Goal: Answer question/provide support: Share knowledge or assist other users

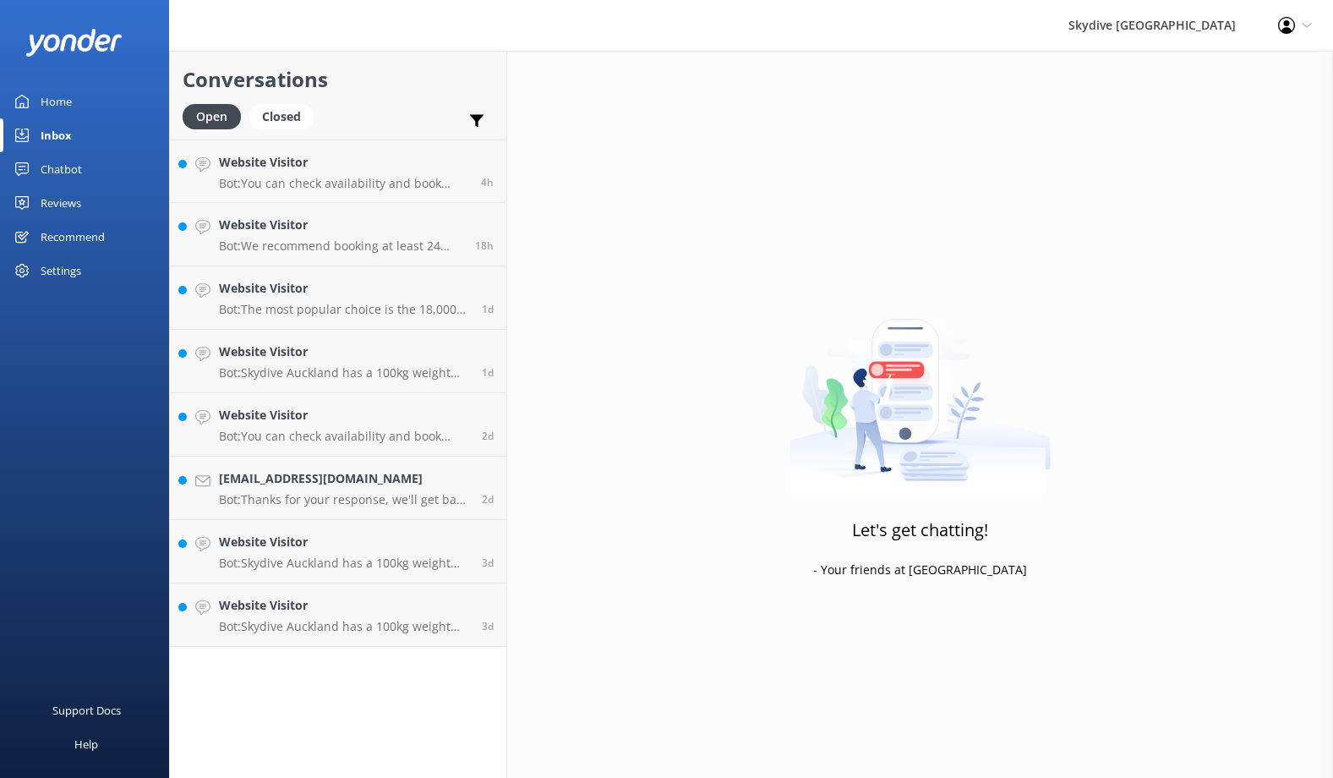
click at [365, 169] on h4 "Website Visitor" at bounding box center [343, 162] width 249 height 19
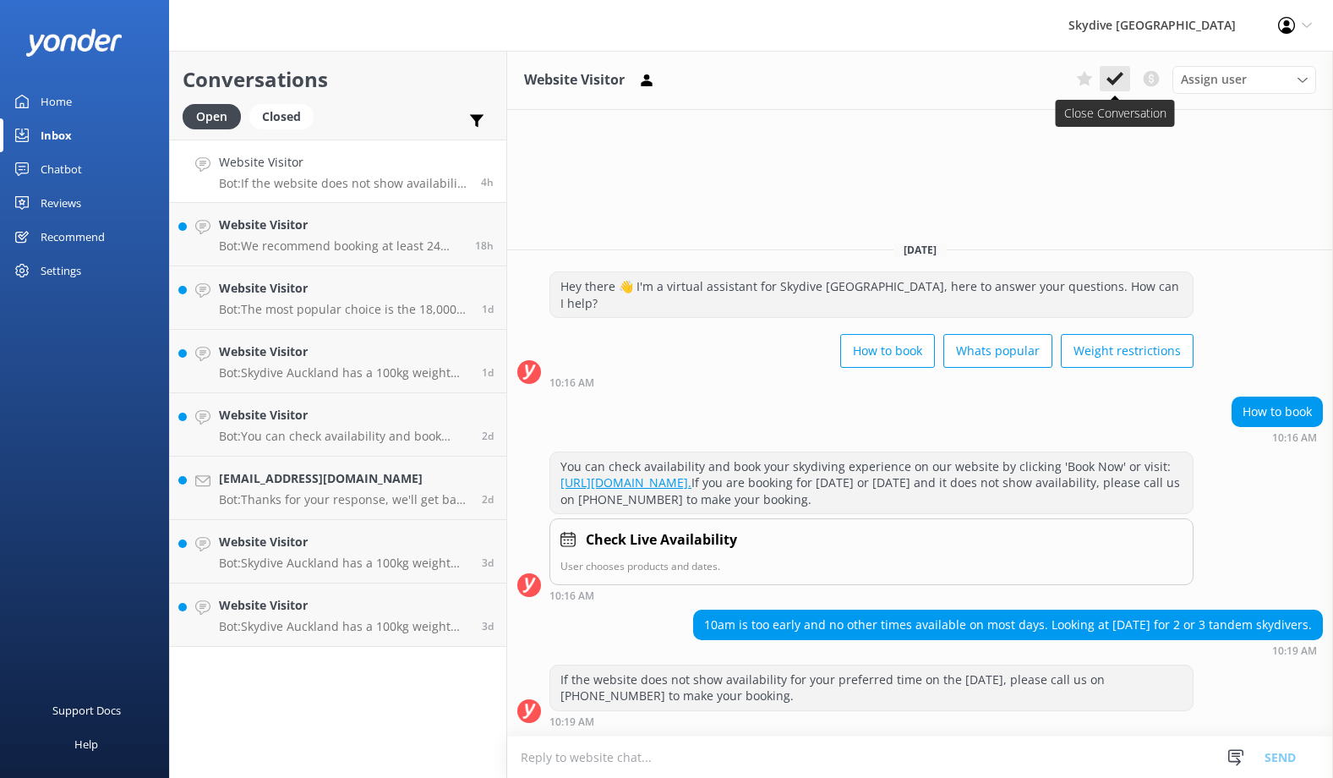
click at [1115, 86] on icon at bounding box center [1115, 78] width 17 height 17
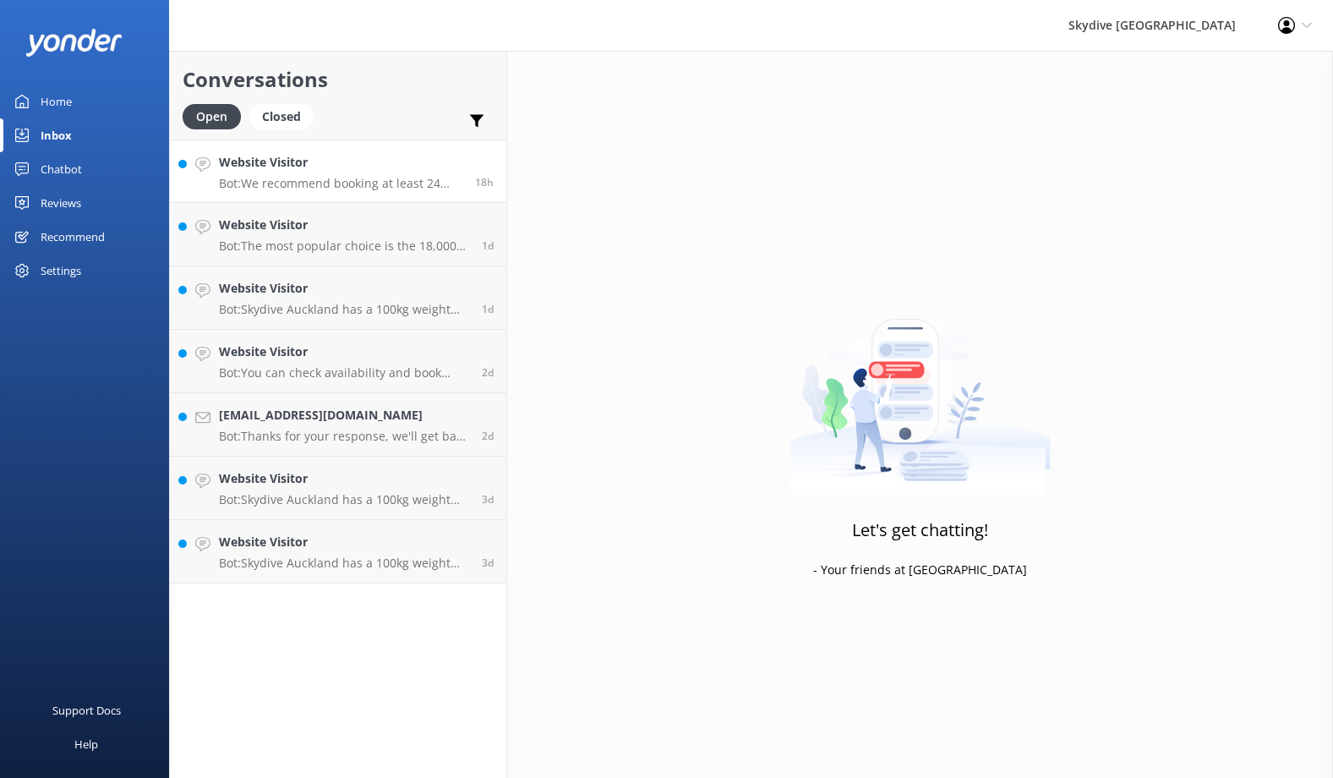
click at [418, 178] on p "Bot: We recommend booking at least 24 hours in advance. Walk-ins are accepted, …" at bounding box center [340, 183] width 243 height 15
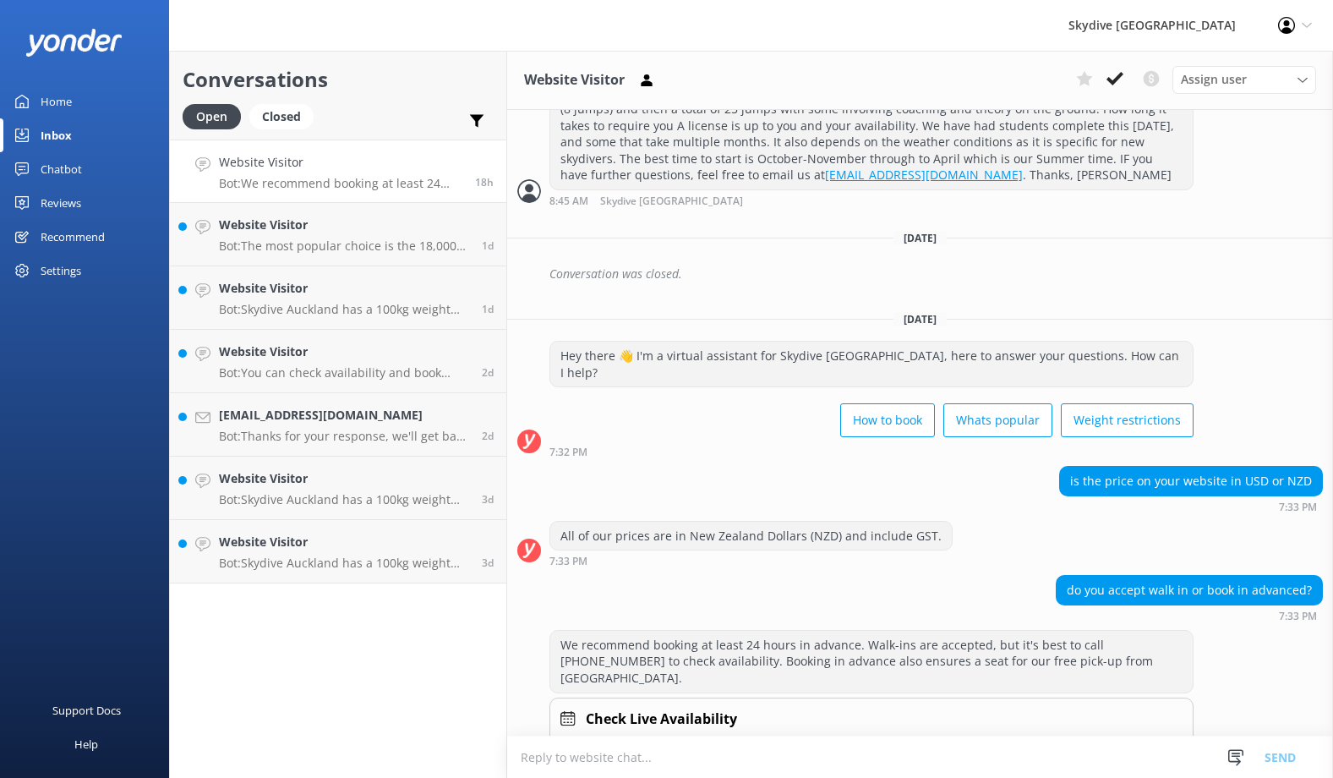
scroll to position [527, 0]
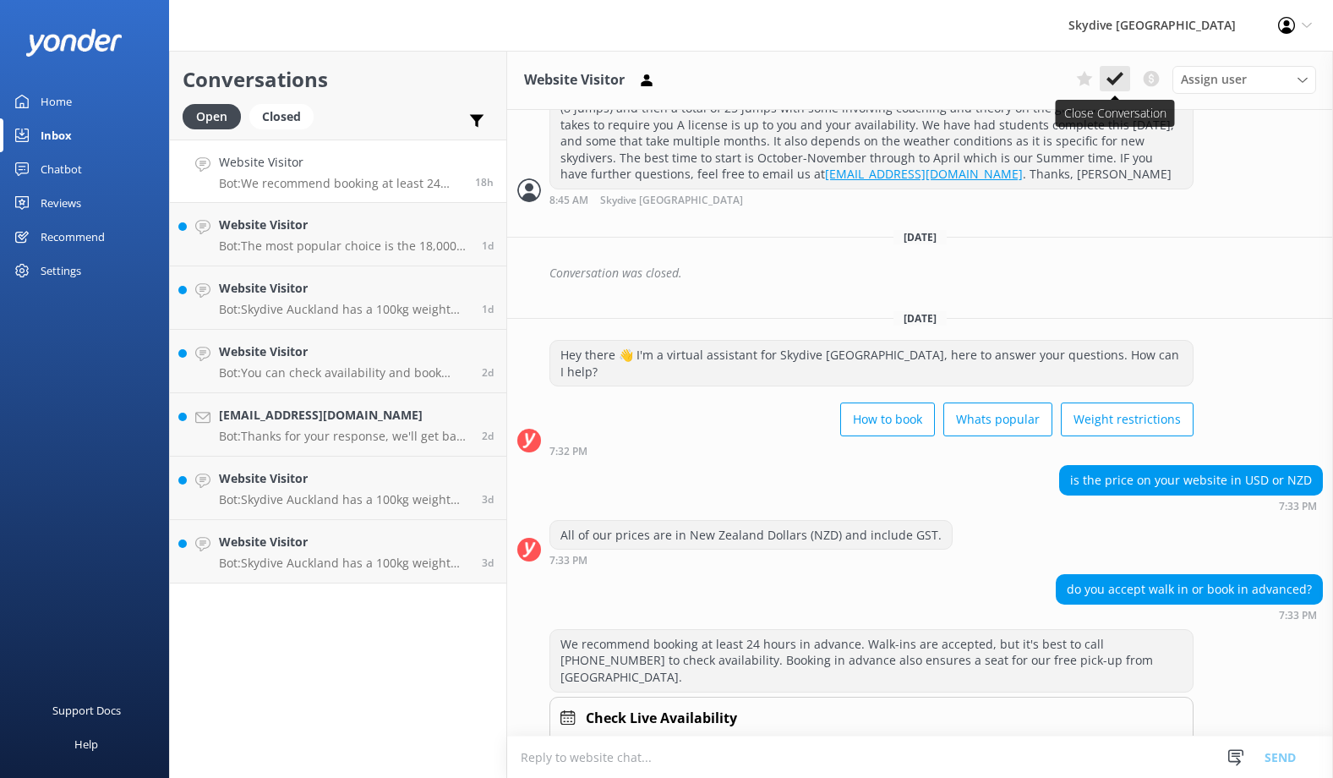
click at [1117, 85] on icon at bounding box center [1115, 78] width 17 height 17
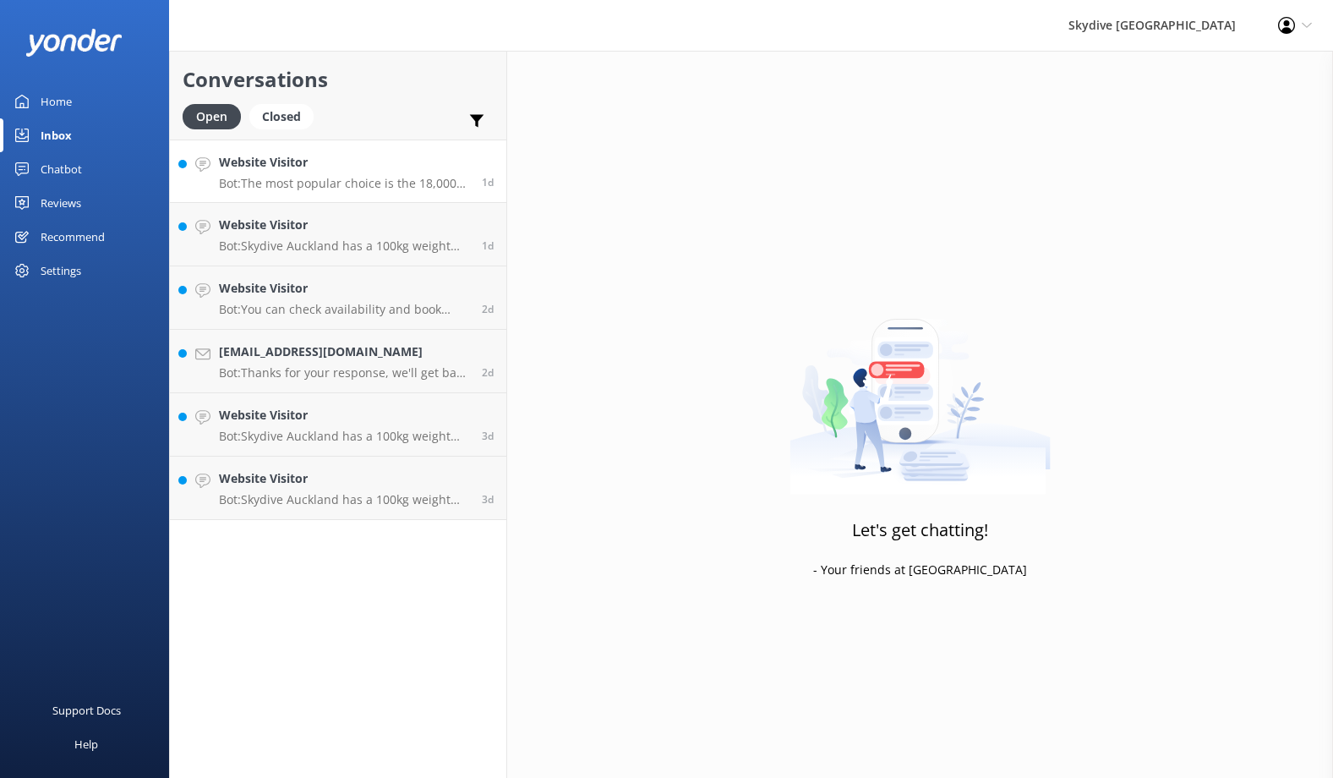
click at [393, 186] on p "Bot: The most popular choice is the 18,000ft skydive, which is the highest in t…" at bounding box center [344, 183] width 250 height 15
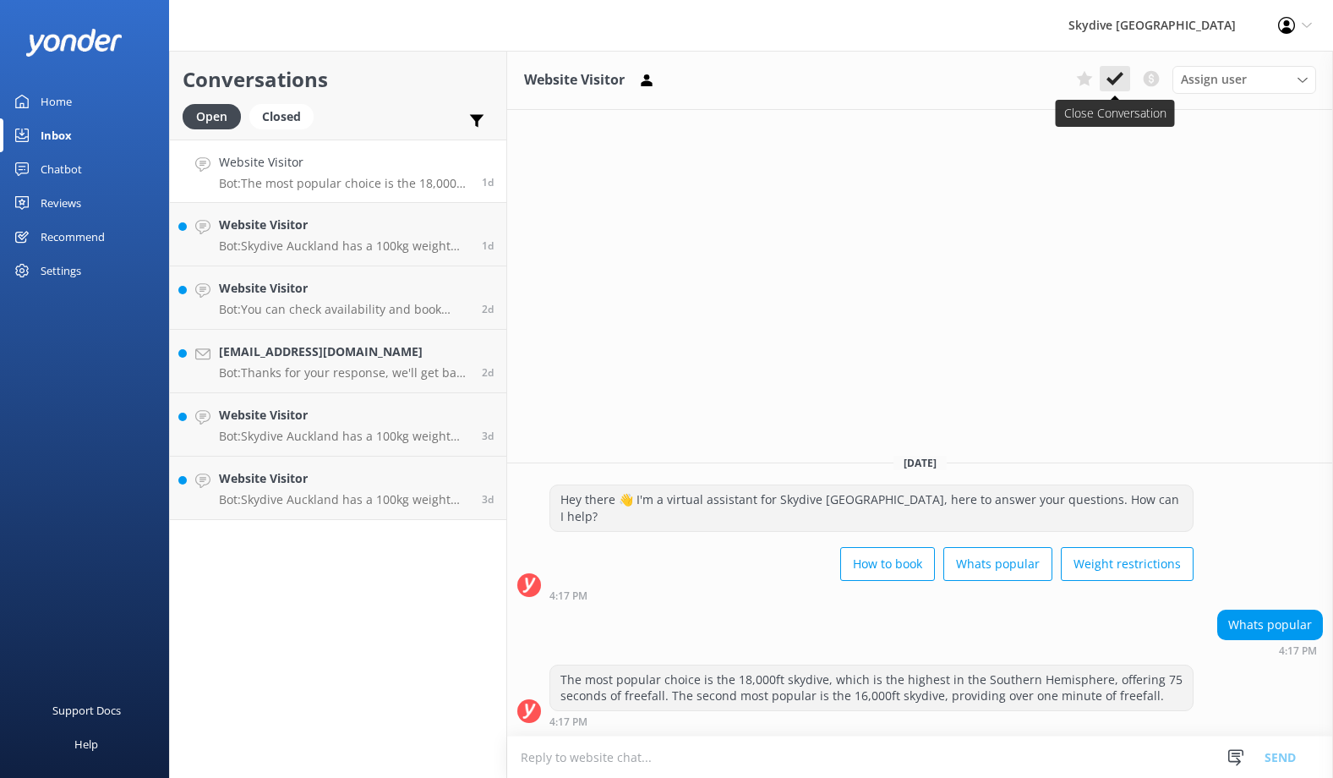
click at [1127, 79] on button at bounding box center [1115, 78] width 30 height 25
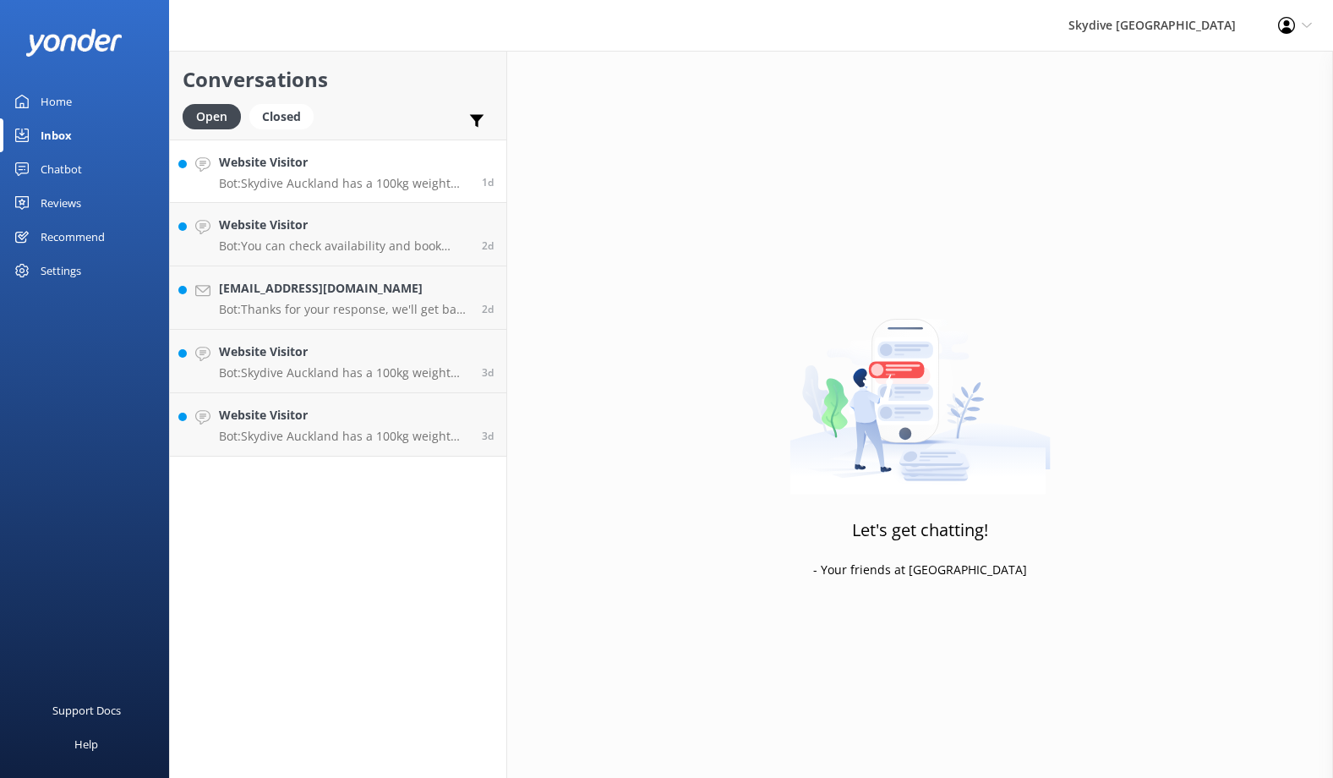
click at [425, 173] on div "Website Visitor Bot: Skydive Auckland has a 100kg weight restriction for tandem…" at bounding box center [344, 171] width 250 height 36
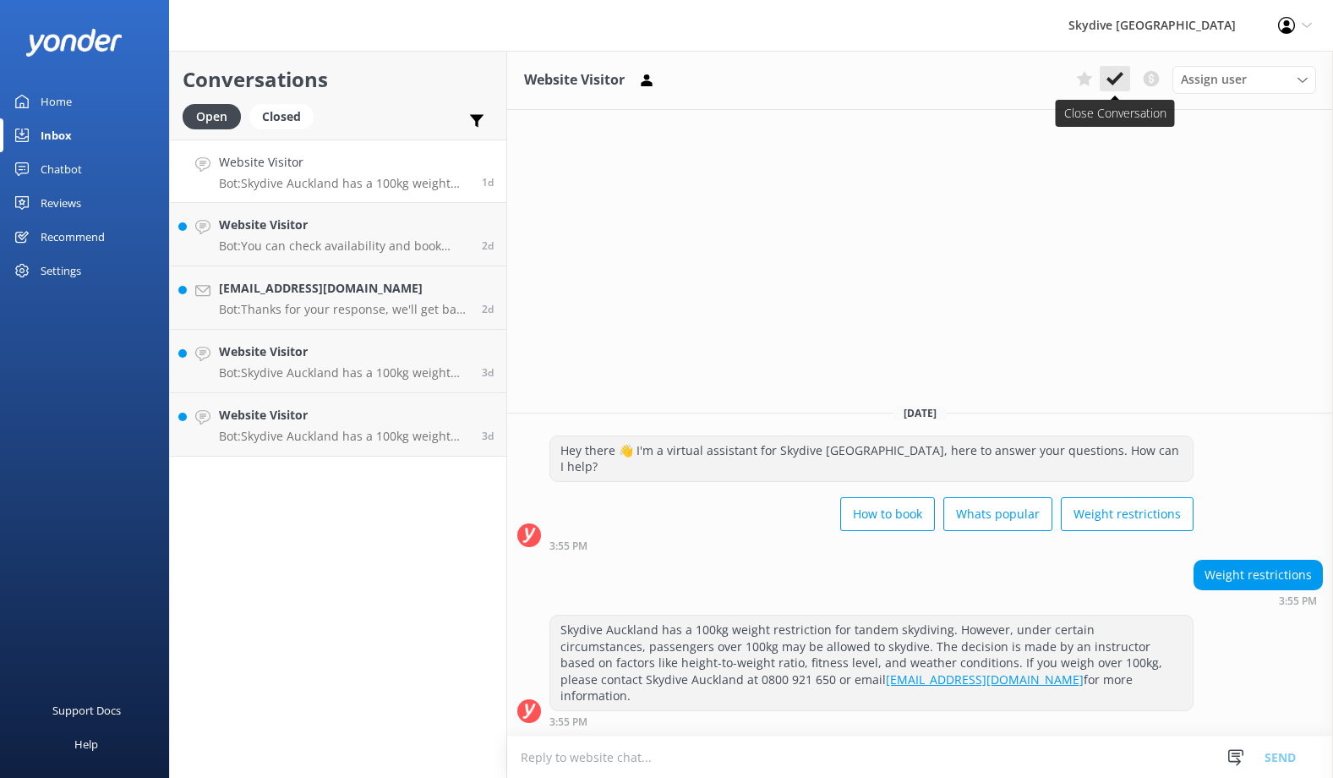
click at [1120, 82] on icon at bounding box center [1115, 78] width 17 height 17
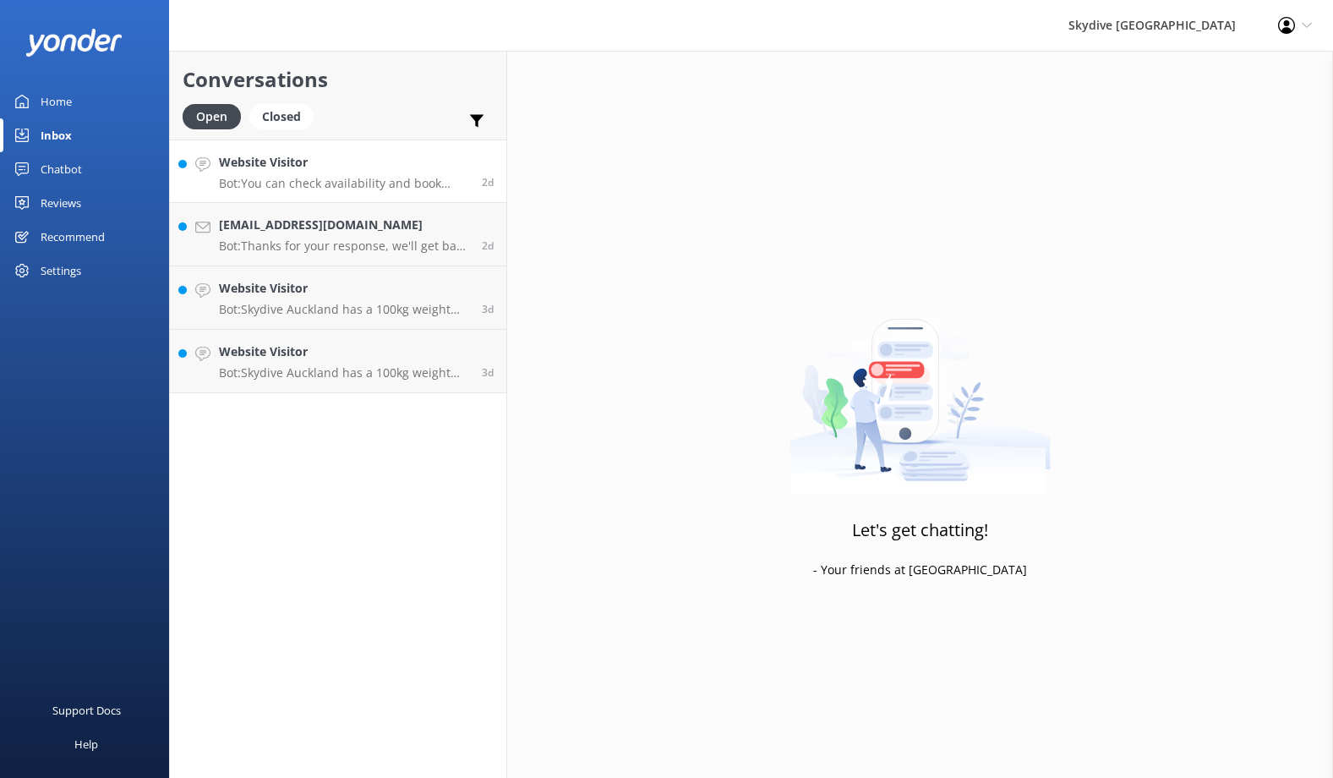
click at [396, 197] on link "Website Visitor Bot: You can check availability and book your skydiving experie…" at bounding box center [338, 170] width 336 height 63
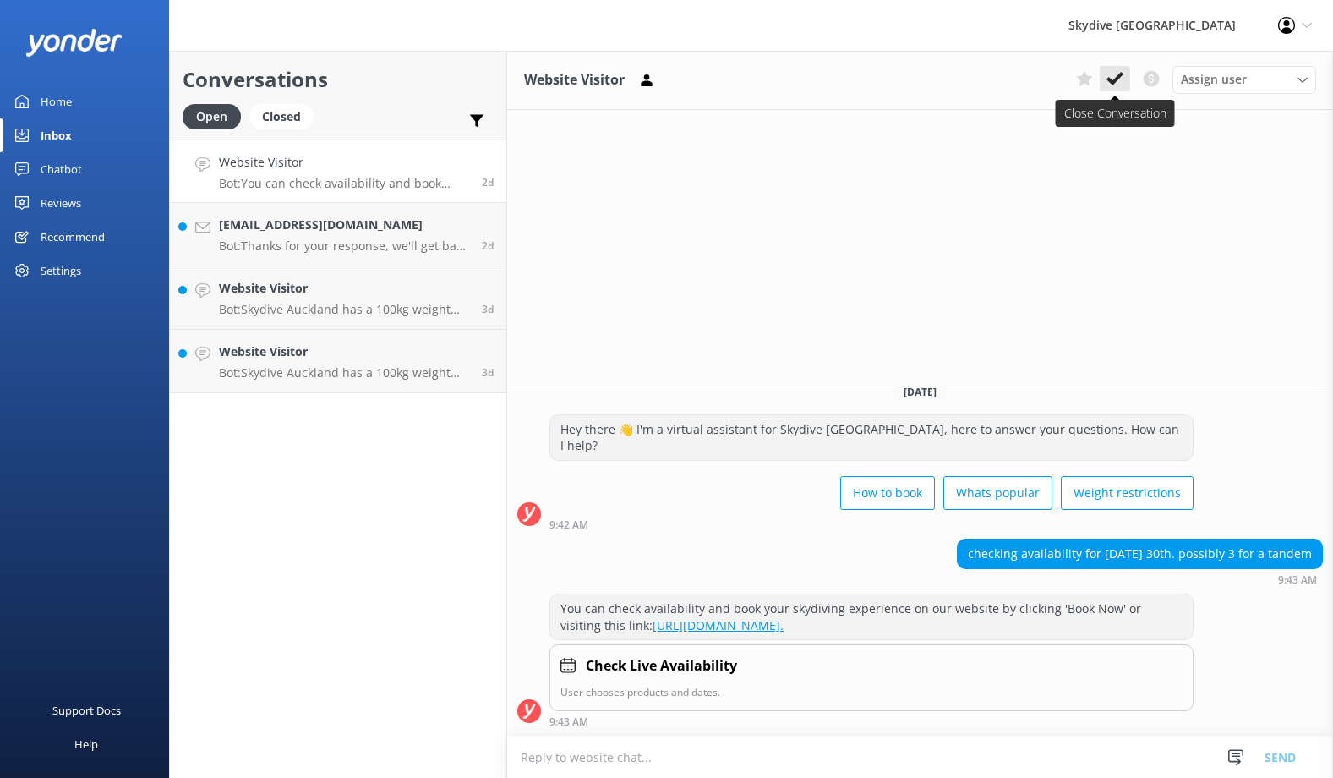
click at [1124, 83] on button at bounding box center [1115, 78] width 30 height 25
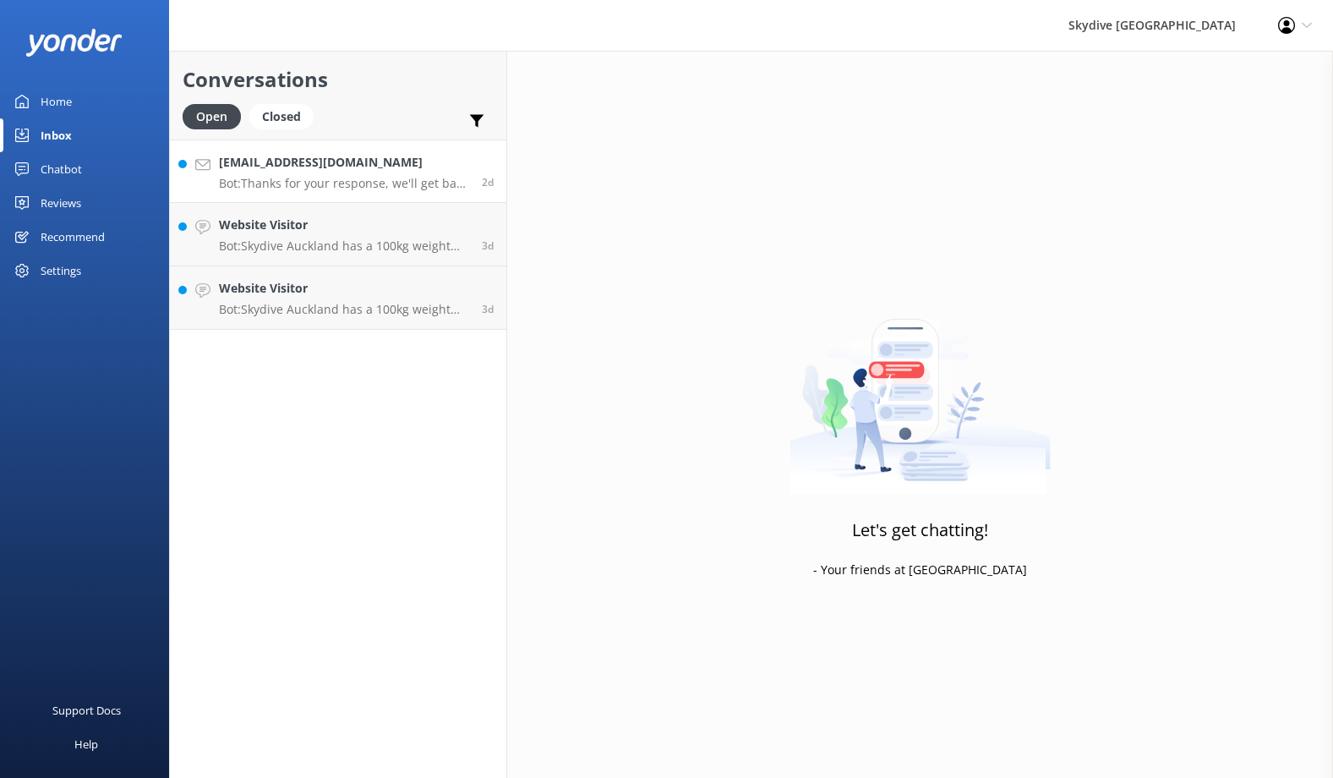
click at [428, 171] on h4 "[EMAIL_ADDRESS][DOMAIN_NAME]" at bounding box center [344, 162] width 250 height 19
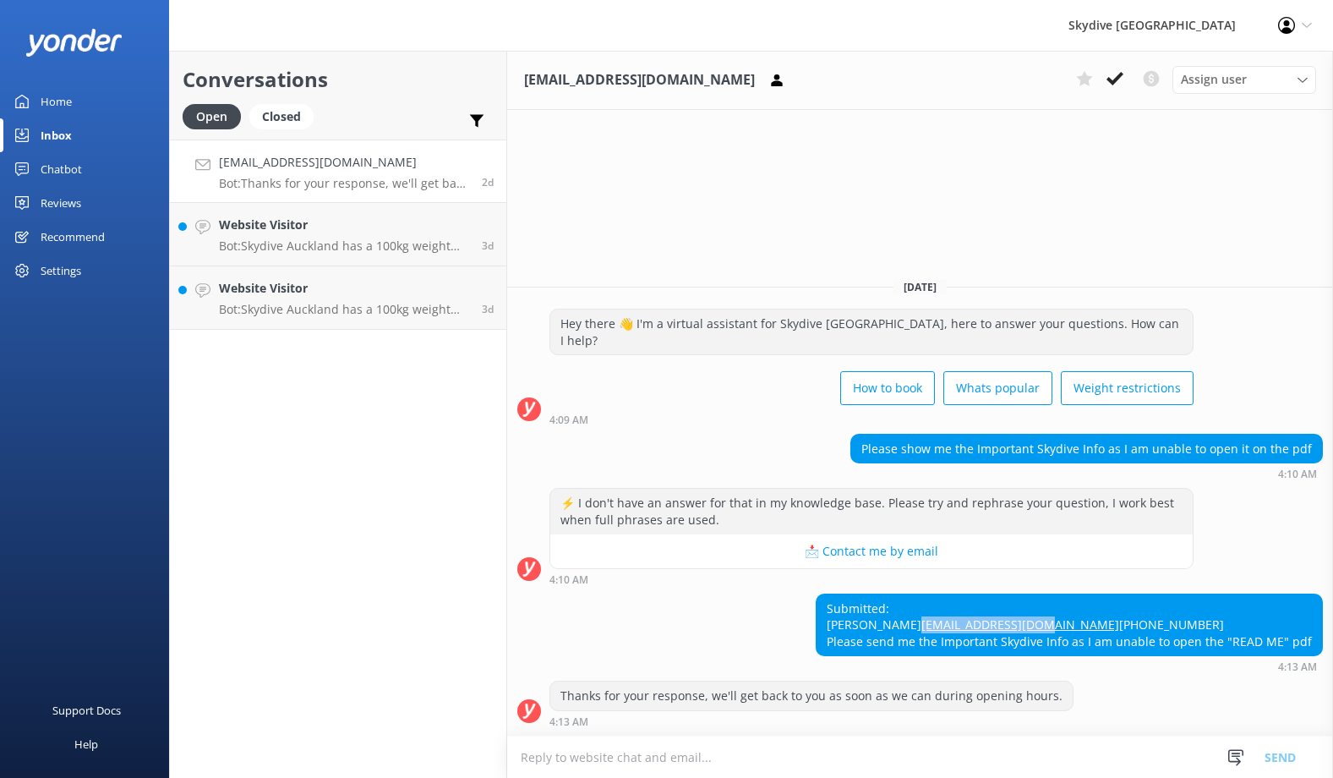
drag, startPoint x: 975, startPoint y: 607, endPoint x: 776, endPoint y: 609, distance: 198.7
click at [776, 609] on div "Submitted: [PERSON_NAME] [EMAIL_ADDRESS][DOMAIN_NAME] [PHONE_NUMBER] Please sen…" at bounding box center [920, 632] width 826 height 79
copy link "[EMAIL_ADDRESS][DOMAIN_NAME]"
click at [1113, 78] on icon at bounding box center [1115, 78] width 17 height 17
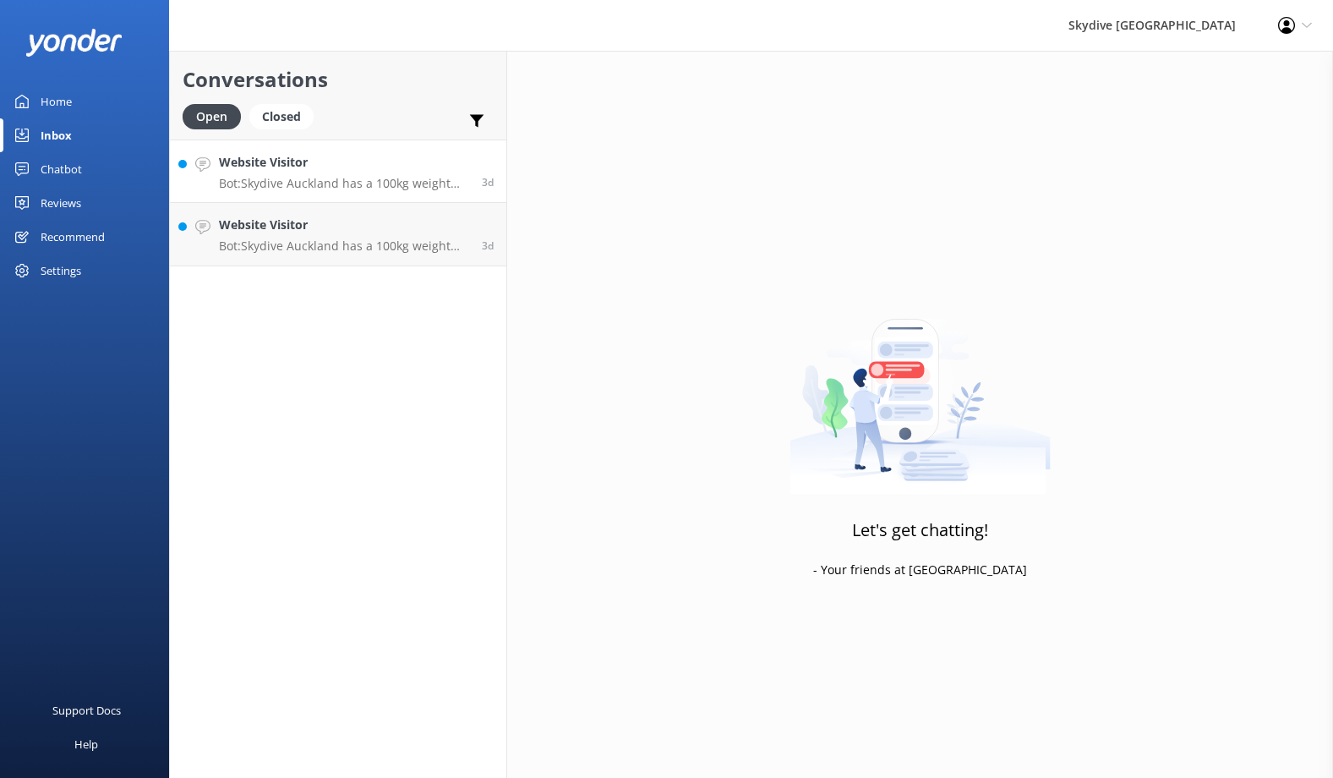
click at [371, 183] on p "Bot: Skydive Auckland has a 100kg weight restriction for tandem skydiving. Howe…" at bounding box center [344, 183] width 250 height 15
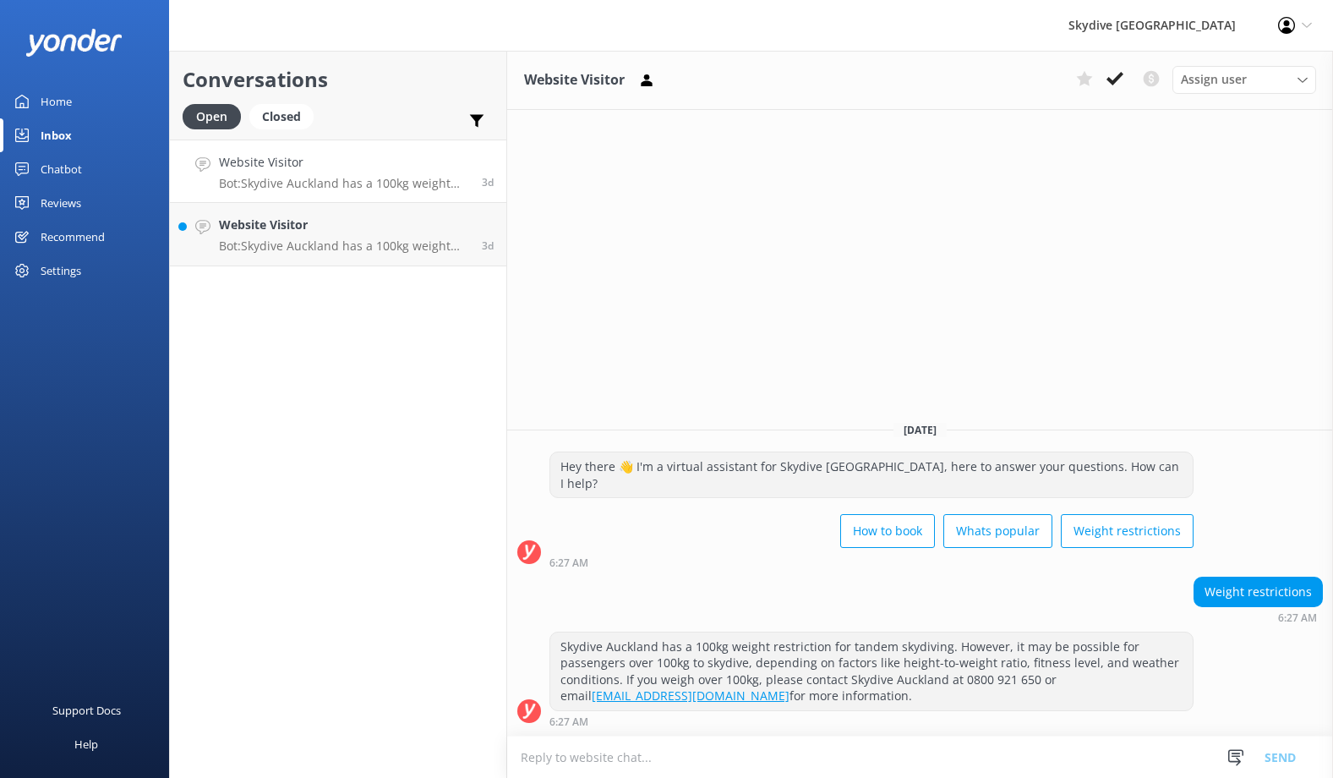
click at [1123, 79] on icon at bounding box center [1115, 78] width 17 height 17
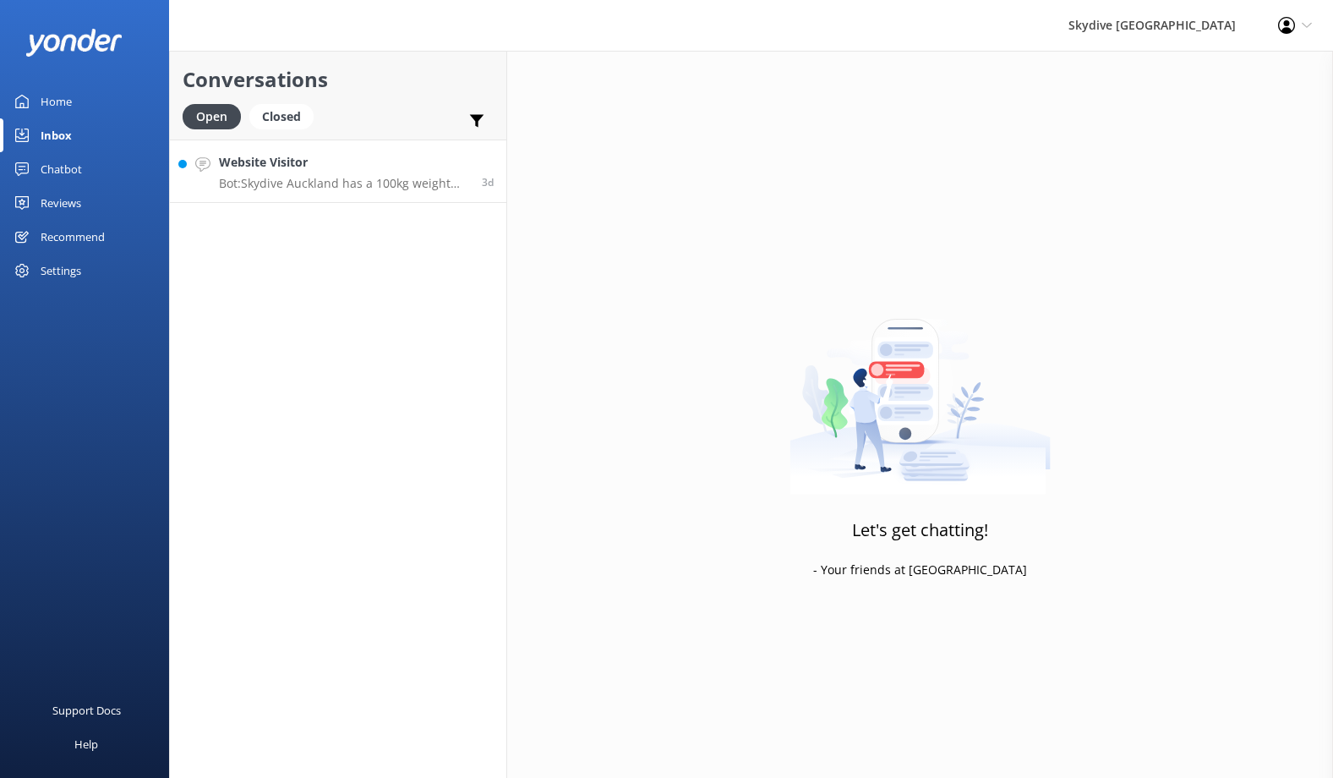
click at [384, 179] on p "Bot: Skydive Auckland has a 100kg weight restriction for tandem skydiving. Howe…" at bounding box center [344, 183] width 250 height 15
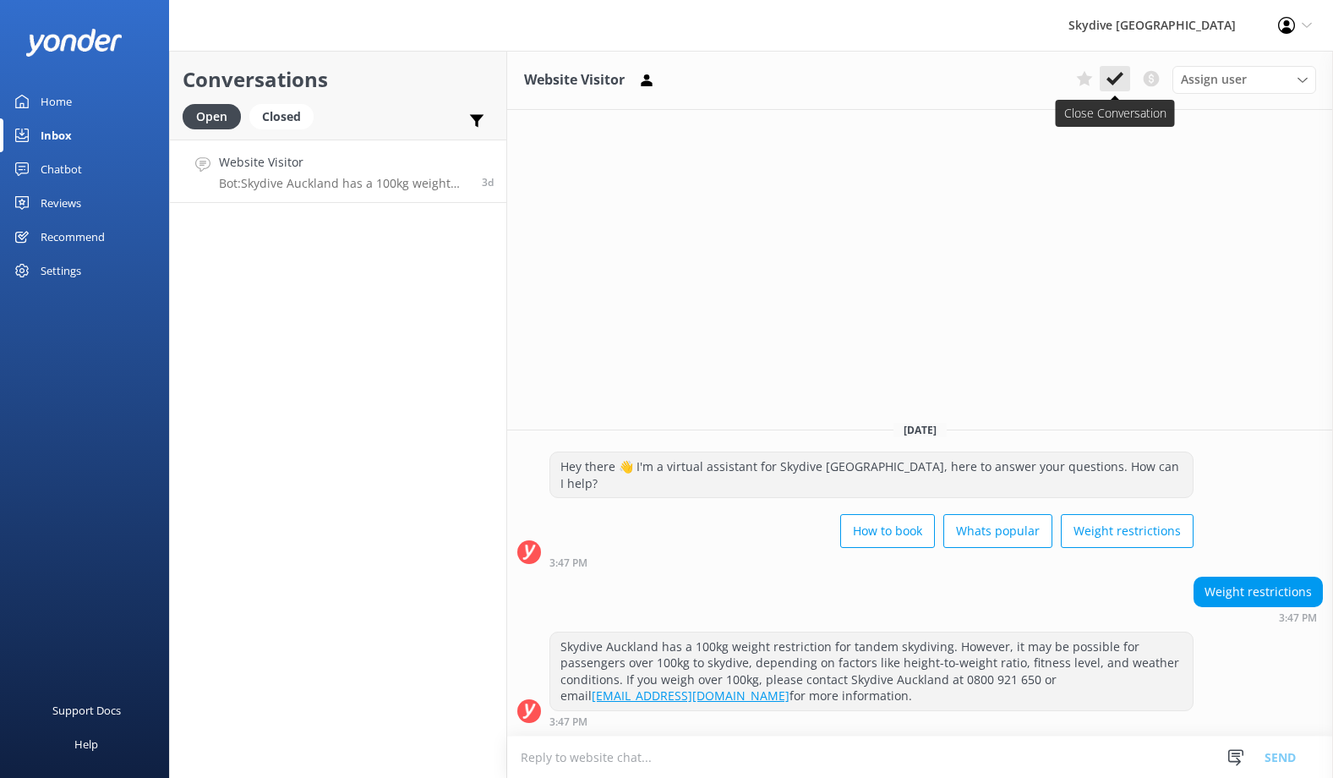
click at [1119, 82] on icon at bounding box center [1115, 78] width 17 height 17
